Goal: Complete application form: Complete application form

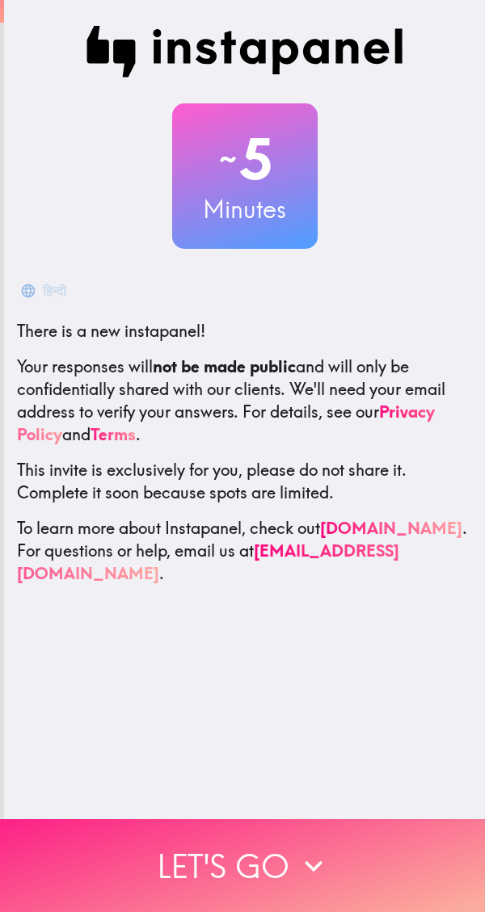
click at [174, 840] on button "Let's go" at bounding box center [242, 865] width 485 height 93
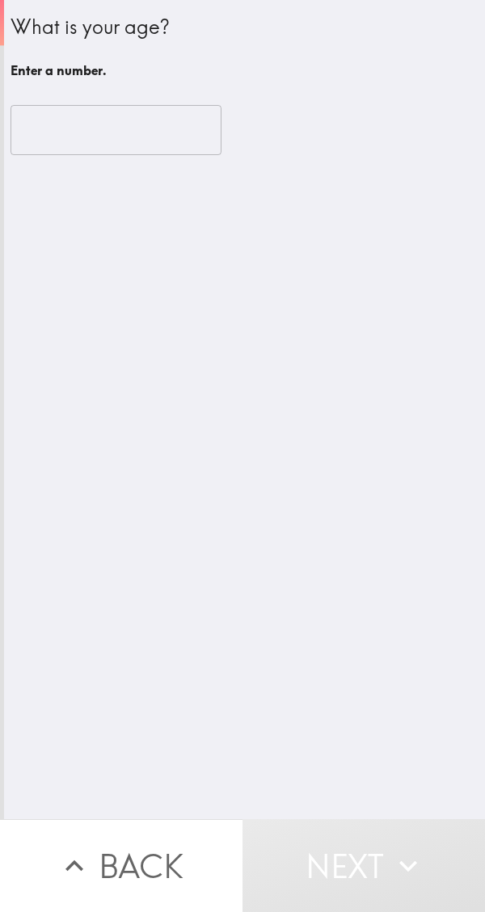
click at [73, 138] on input "number" at bounding box center [116, 130] width 211 height 50
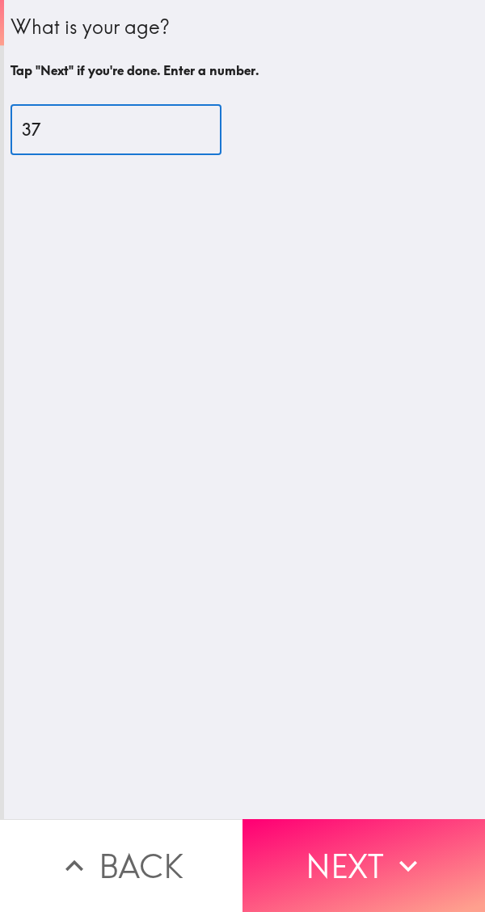
type input "37"
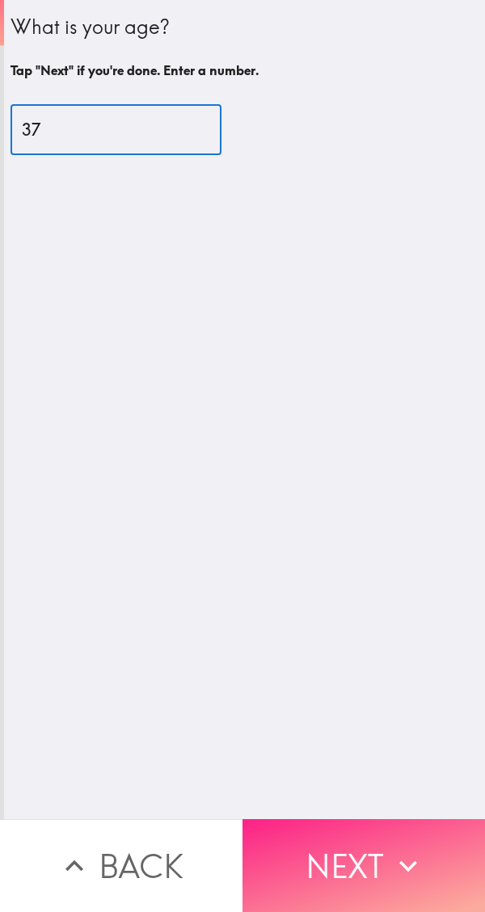
click at [338, 843] on button "Next" at bounding box center [363, 865] width 242 height 93
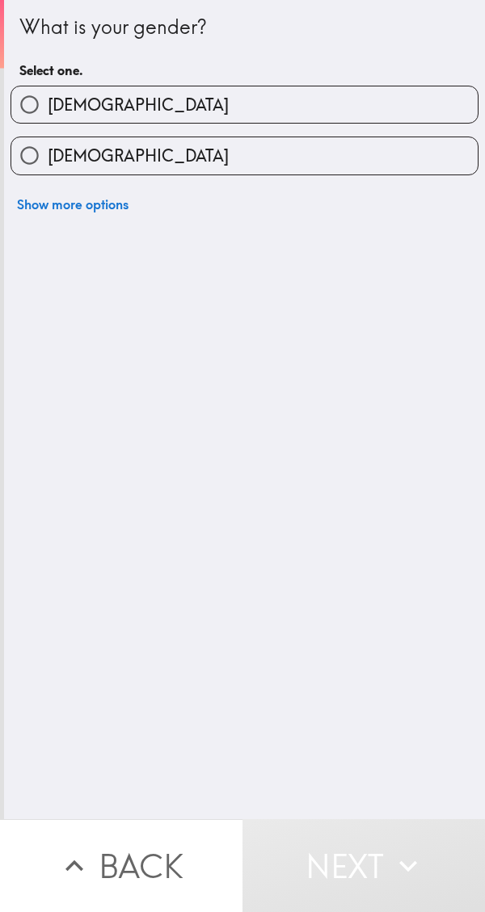
click at [65, 109] on span "[DEMOGRAPHIC_DATA]" at bounding box center [138, 105] width 181 height 23
click at [48, 109] on input "[DEMOGRAPHIC_DATA]" at bounding box center [29, 104] width 36 height 36
radio input "true"
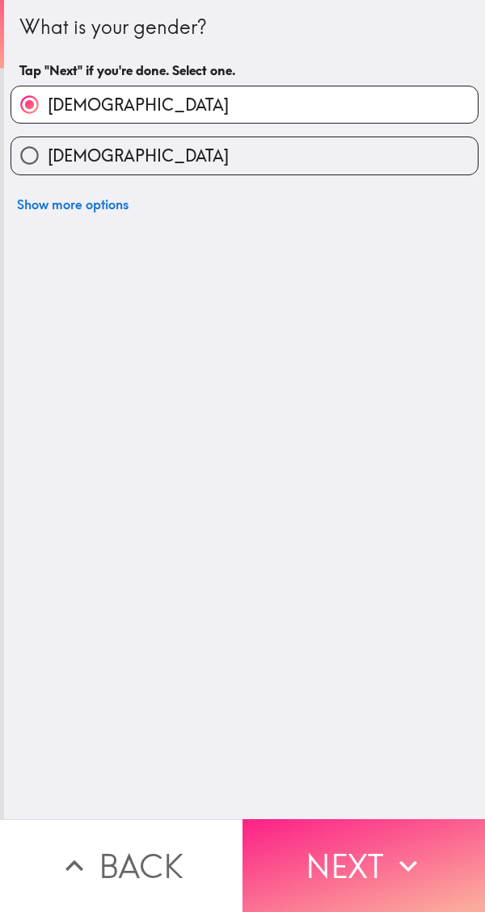
click at [336, 838] on button "Next" at bounding box center [363, 865] width 242 height 93
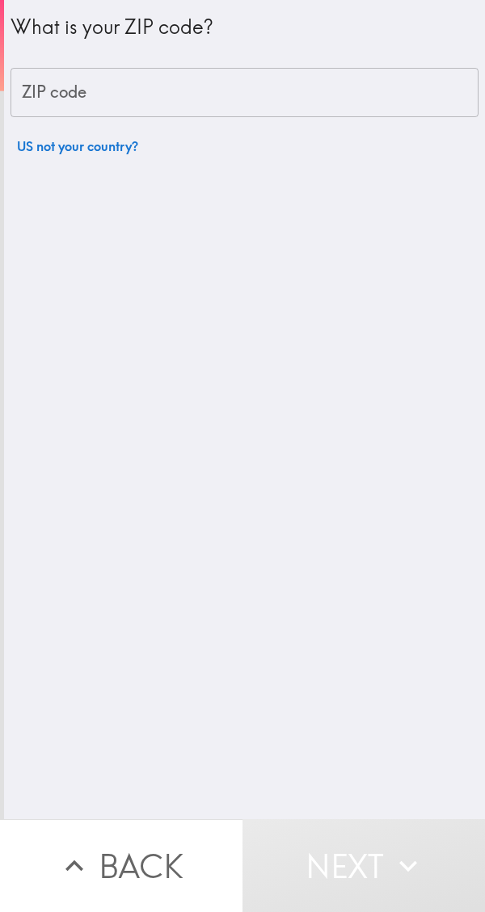
click at [107, 91] on input "ZIP code" at bounding box center [245, 93] width 468 height 50
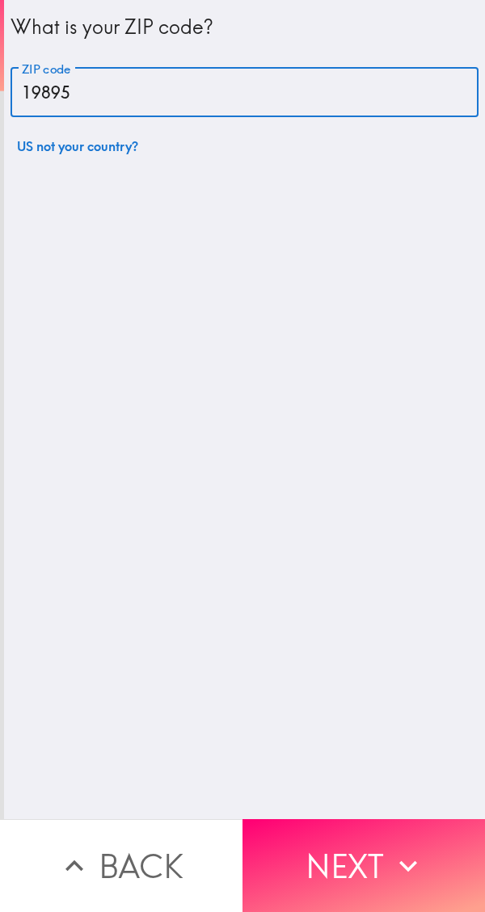
type input "19895"
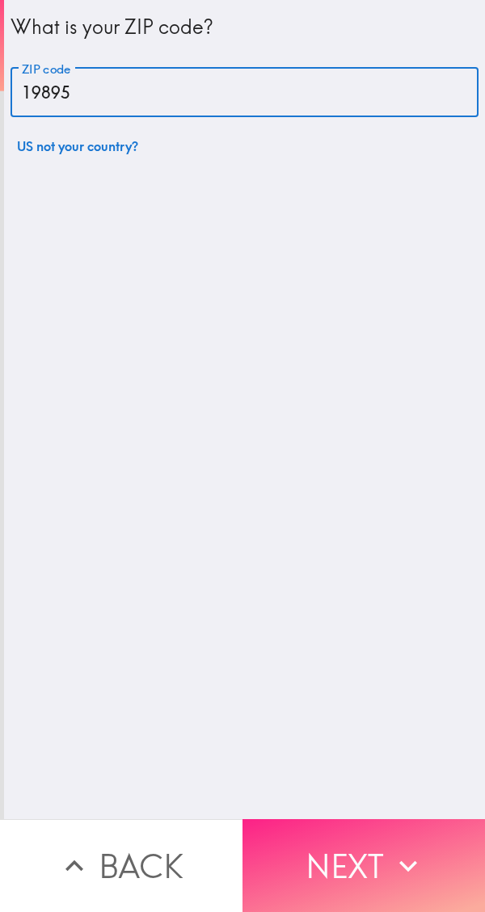
click at [331, 842] on button "Next" at bounding box center [363, 865] width 242 height 93
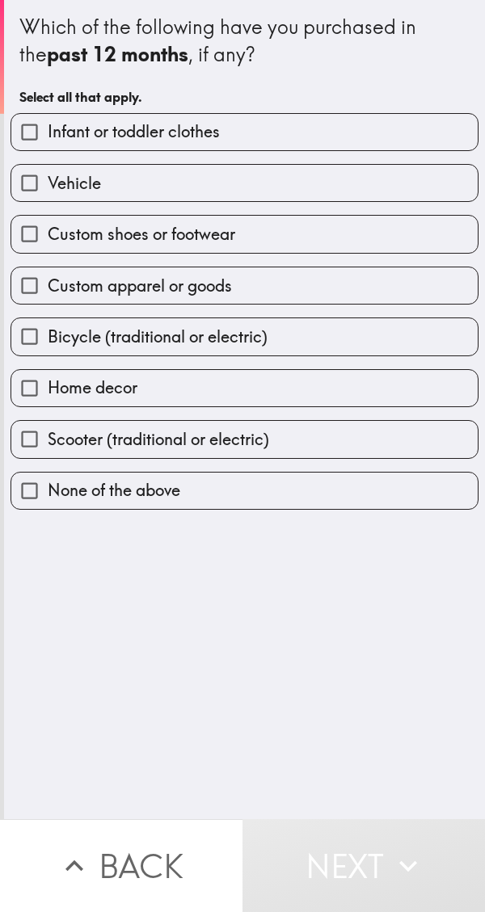
click at [28, 230] on input "Custom shoes or footwear" at bounding box center [29, 234] width 36 height 36
checkbox input "true"
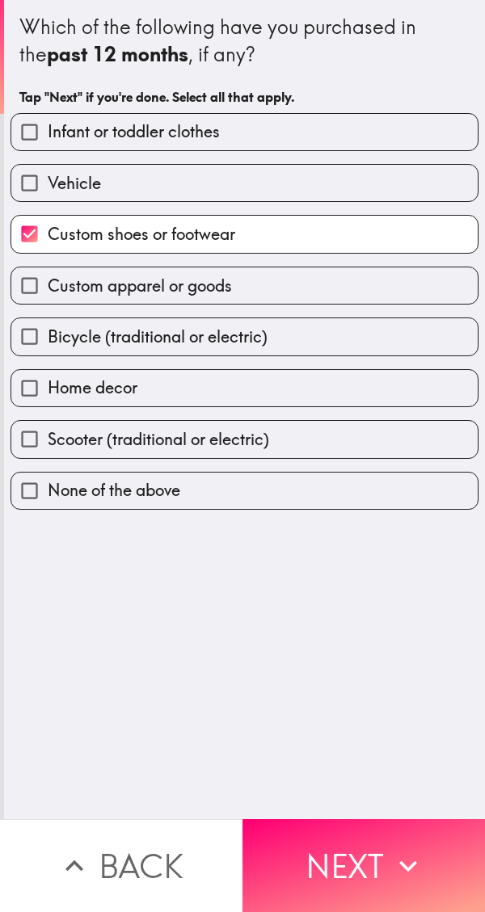
click at [40, 289] on input "Custom apparel or goods" at bounding box center [29, 286] width 36 height 36
checkbox input "true"
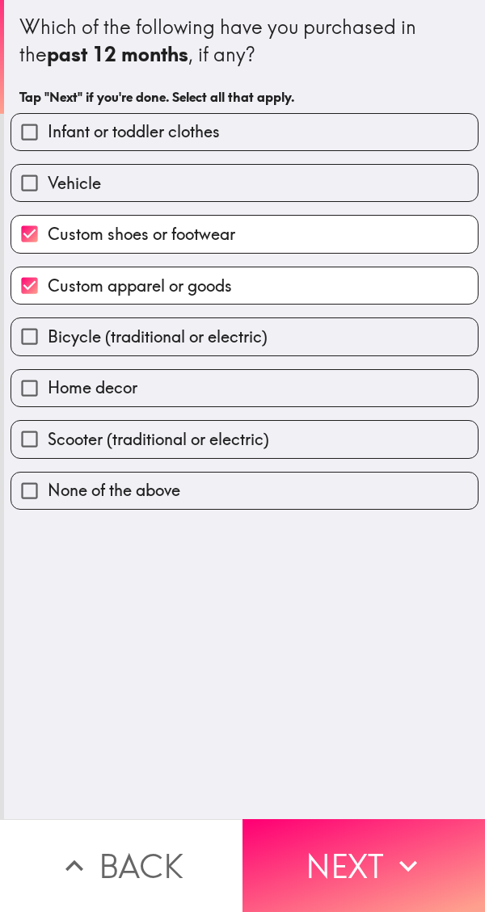
click at [40, 133] on input "Infant or toddler clothes" at bounding box center [29, 132] width 36 height 36
checkbox input "true"
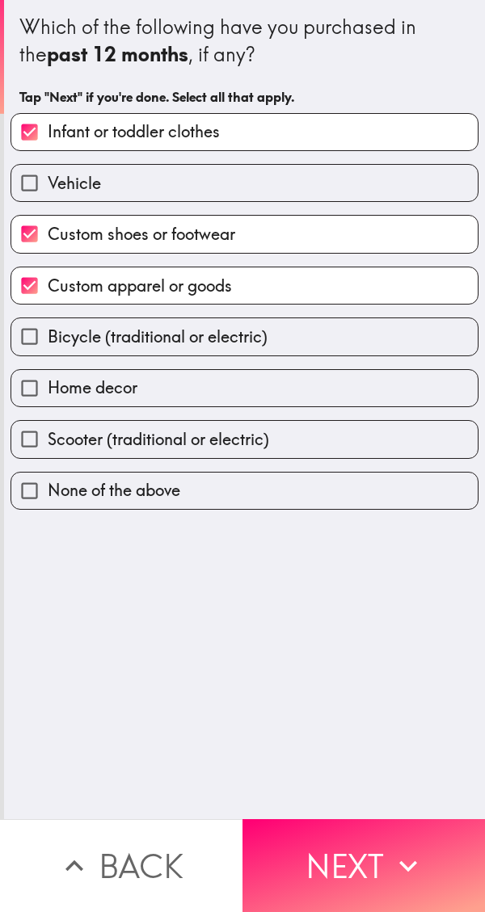
click at [23, 397] on input "Home decor" at bounding box center [29, 388] width 36 height 36
checkbox input "true"
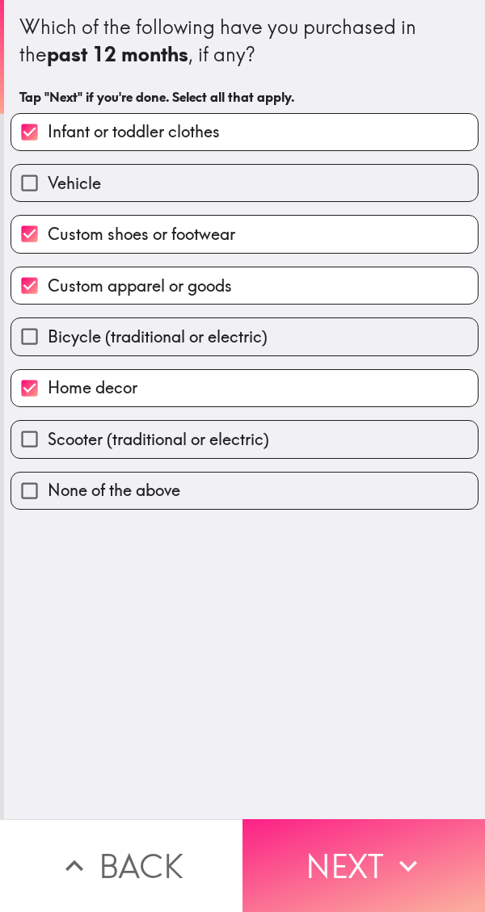
click at [323, 833] on button "Next" at bounding box center [363, 865] width 242 height 93
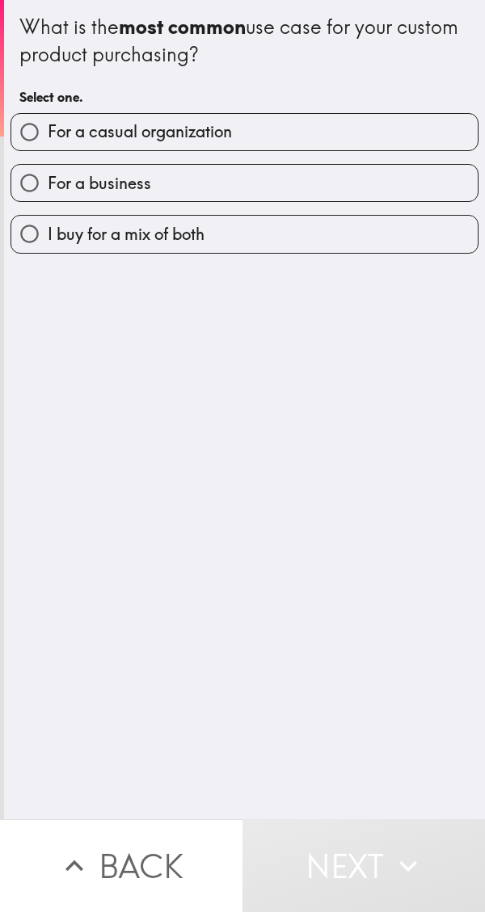
click at [36, 221] on input "I buy for a mix of both" at bounding box center [29, 234] width 36 height 36
radio input "true"
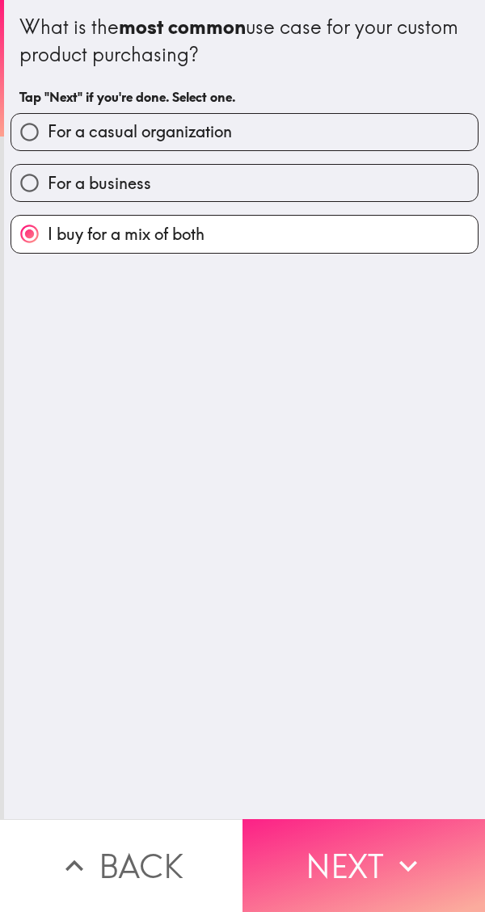
click at [323, 853] on button "Next" at bounding box center [363, 865] width 242 height 93
